Goal: Check status: Check status

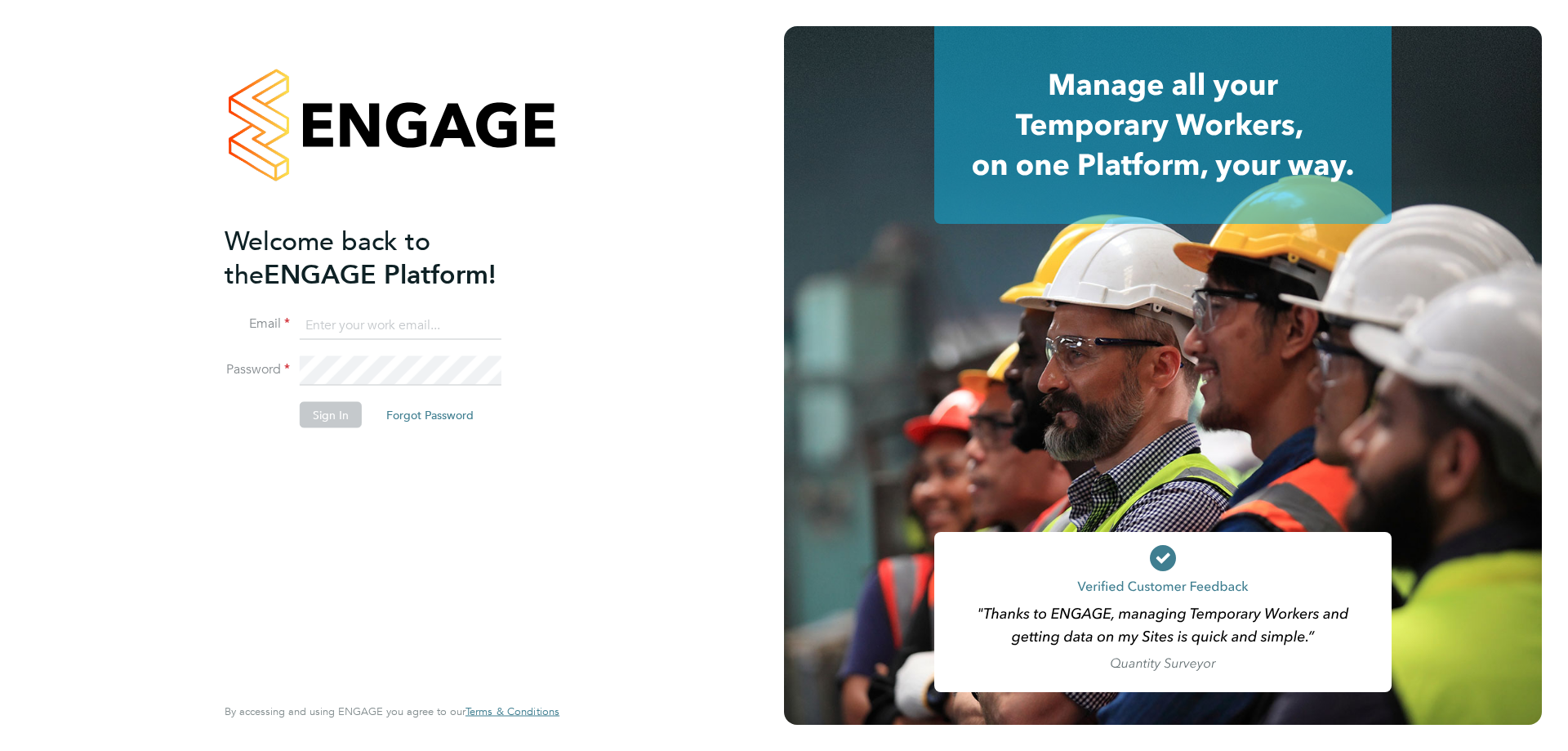
type input "[PERSON_NAME][EMAIL_ADDRESS][PERSON_NAME][DOMAIN_NAME]"
click at [343, 412] on button "Sign In" at bounding box center [330, 414] width 62 height 26
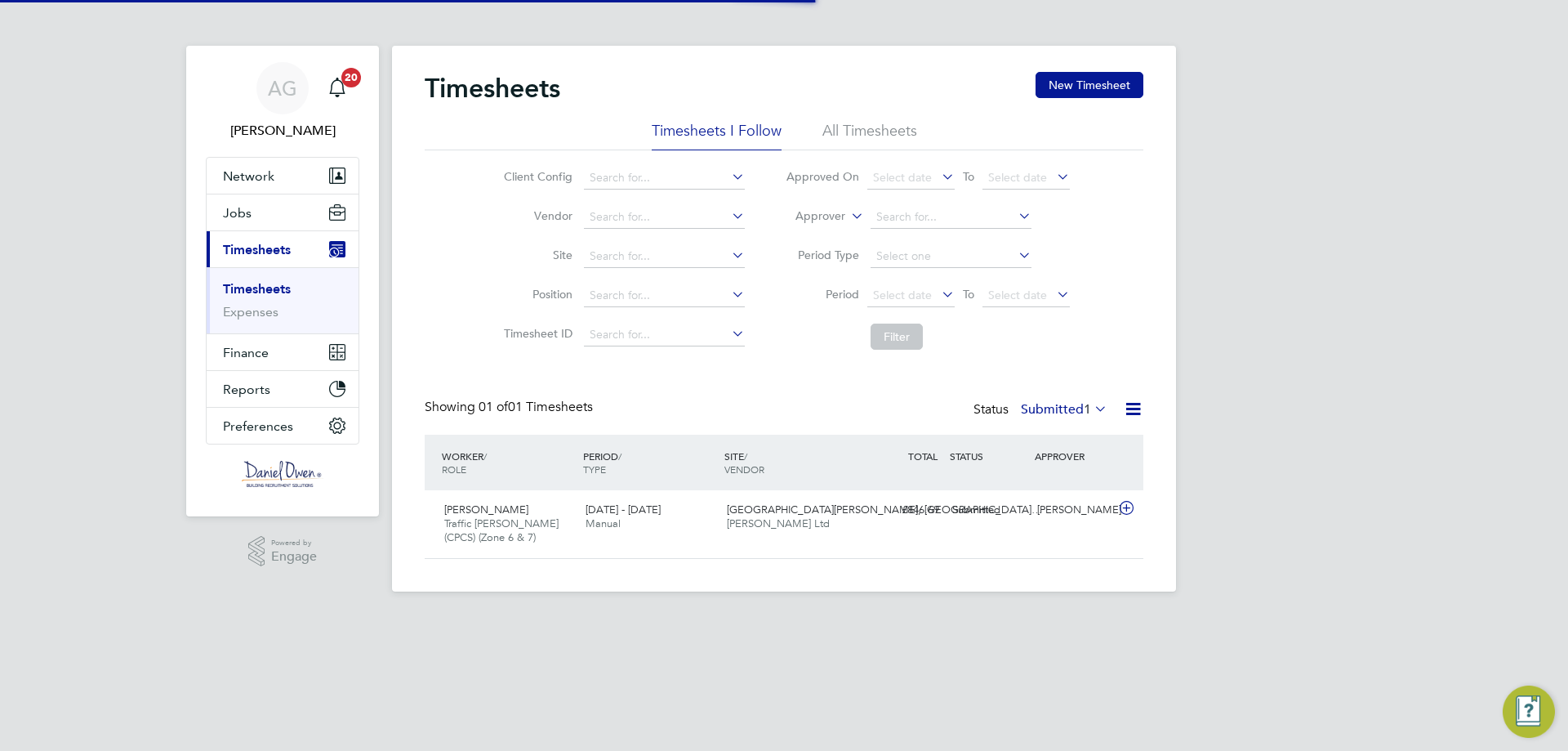
scroll to position [41, 142]
click at [886, 110] on div "Timesheets New Timesheet" at bounding box center [784, 96] width 719 height 49
click at [885, 127] on li "All Timesheets" at bounding box center [870, 136] width 94 height 30
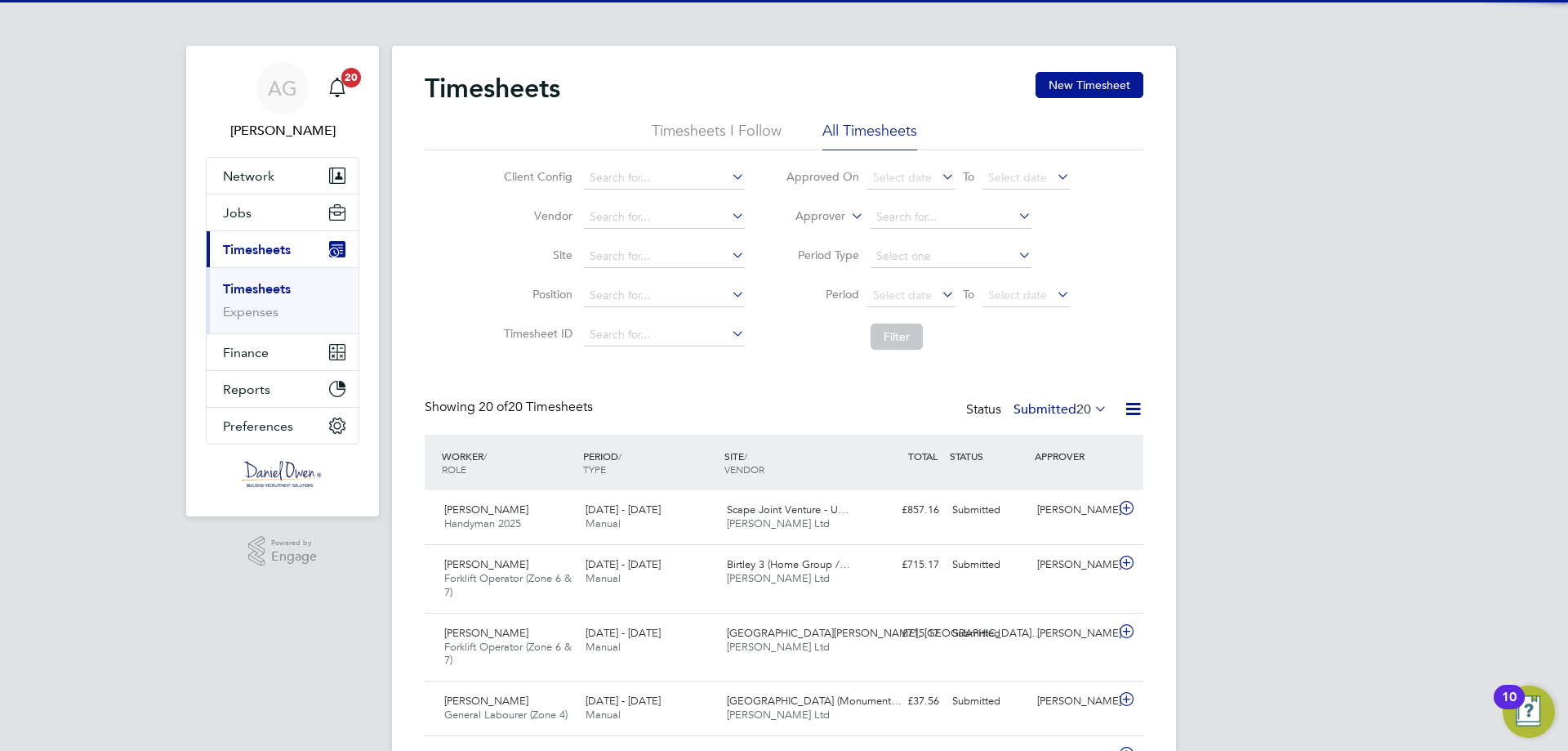
scroll to position [0, 0]
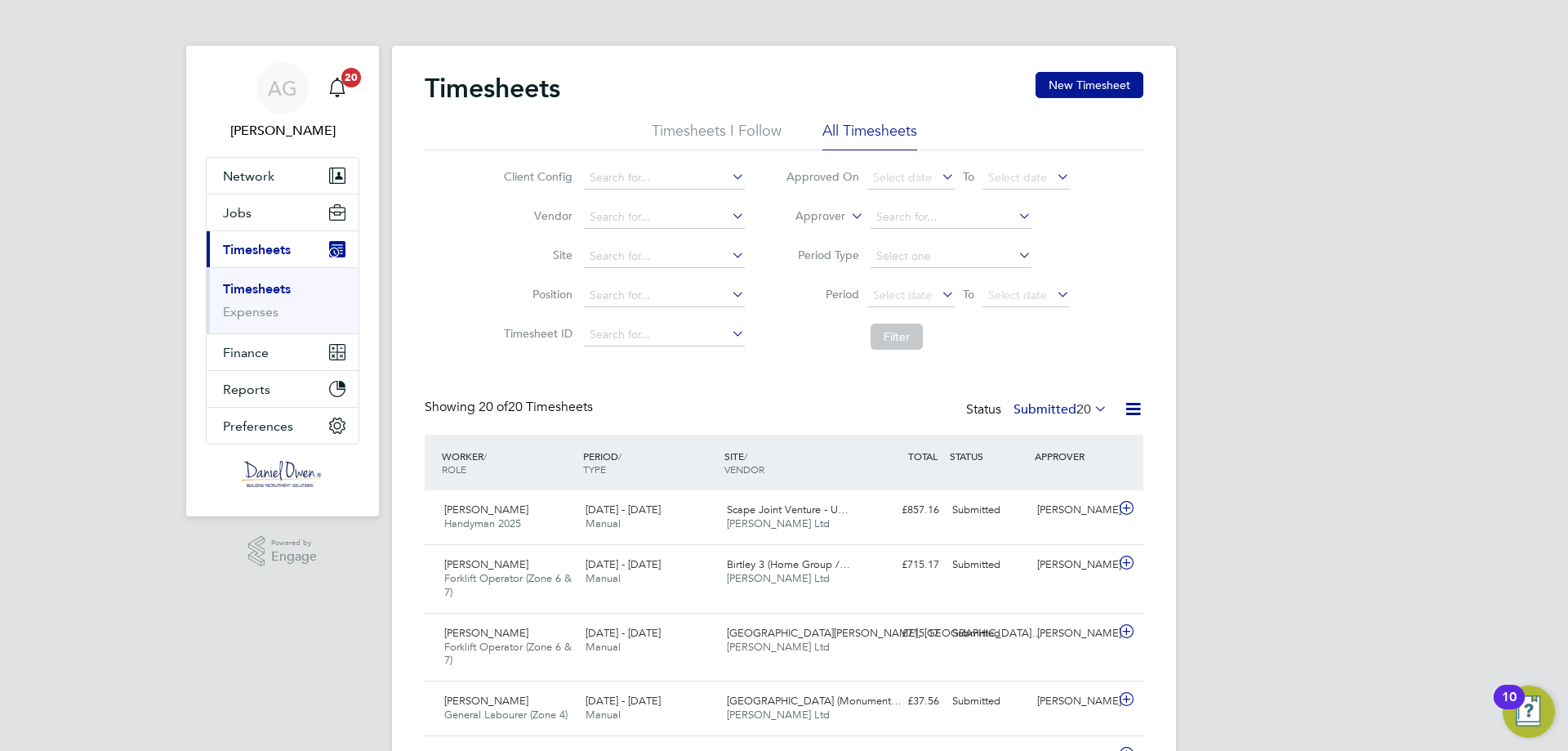
click at [1051, 401] on label "Submitted 20" at bounding box center [1061, 409] width 94 height 16
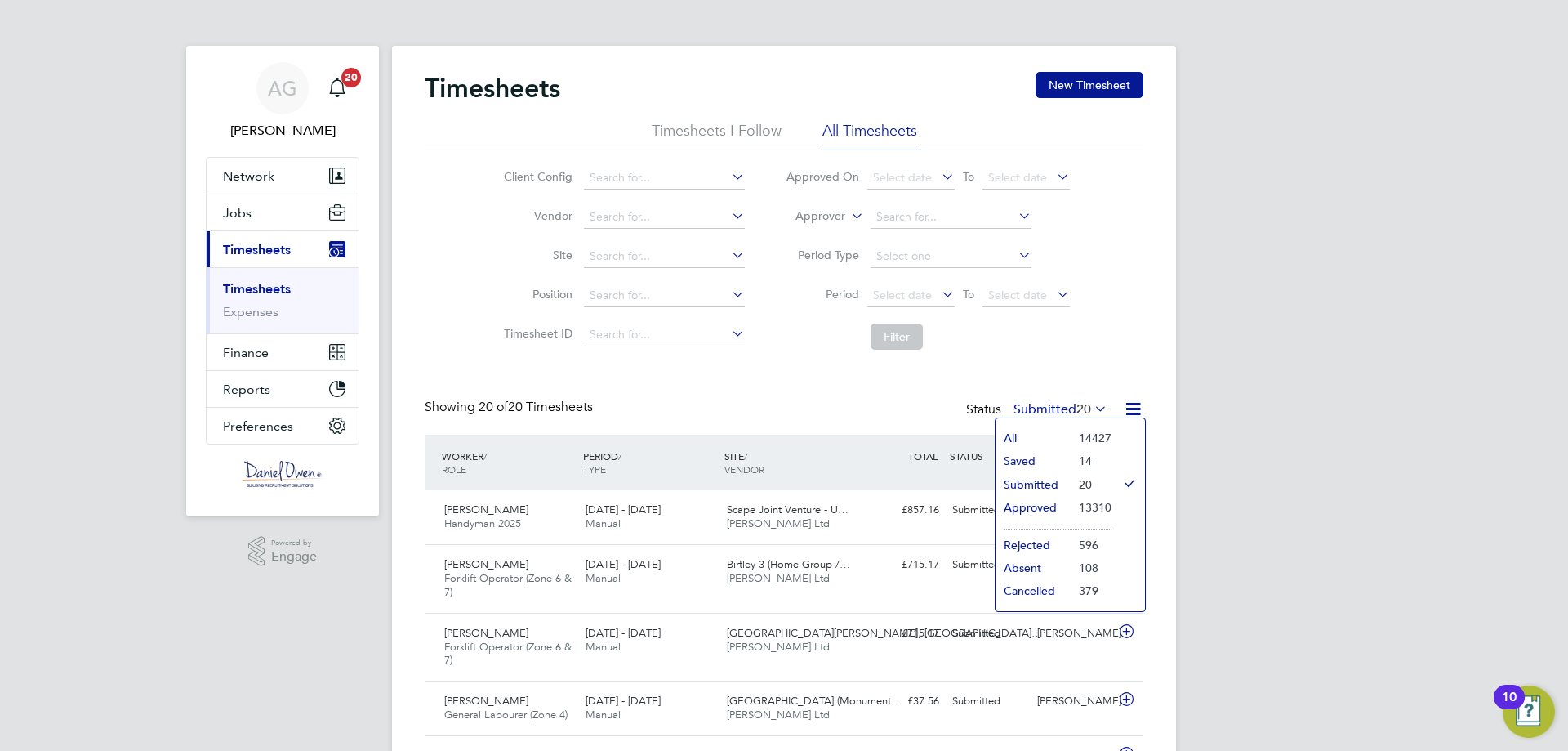
click at [1050, 505] on li "Approved" at bounding box center [1033, 507] width 75 height 23
